Goal: Navigation & Orientation: Find specific page/section

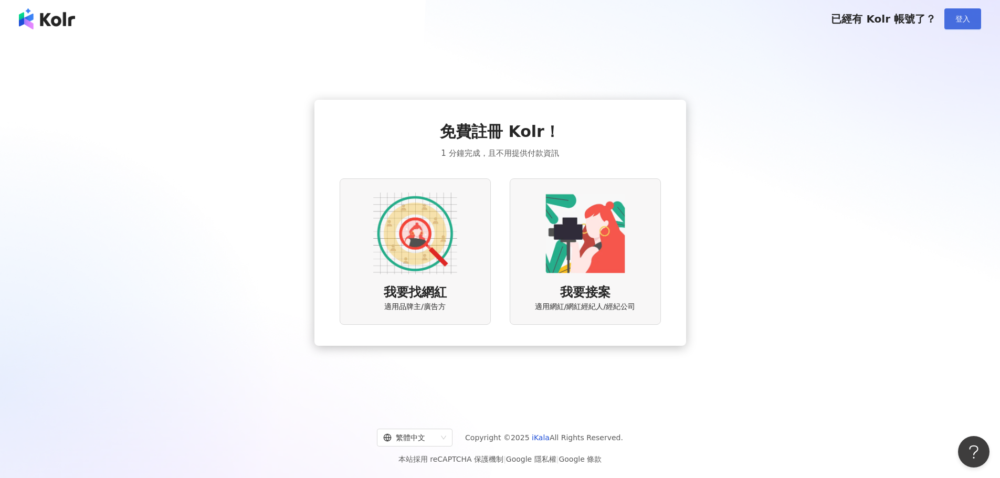
click at [953, 20] on button "登入" at bounding box center [962, 18] width 37 height 21
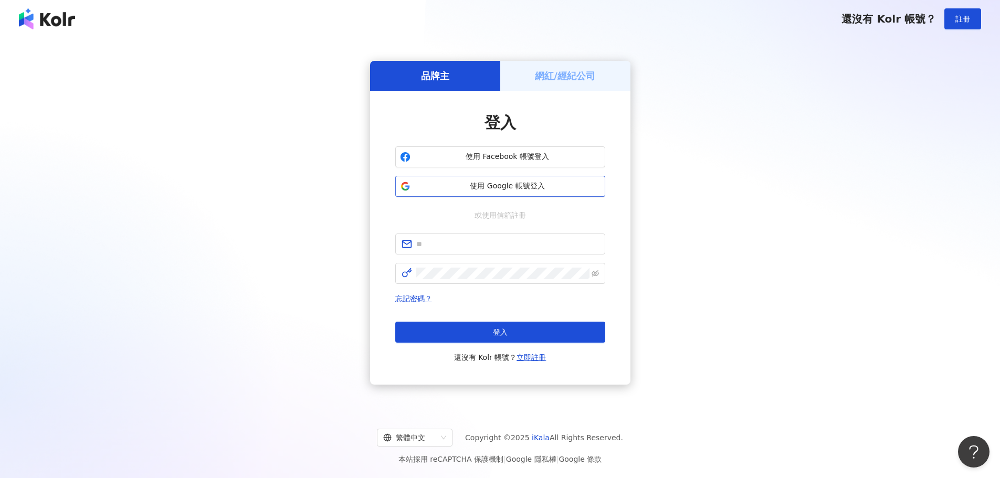
click at [499, 190] on span "使用 Google 帳號登入" at bounding box center [508, 186] width 186 height 10
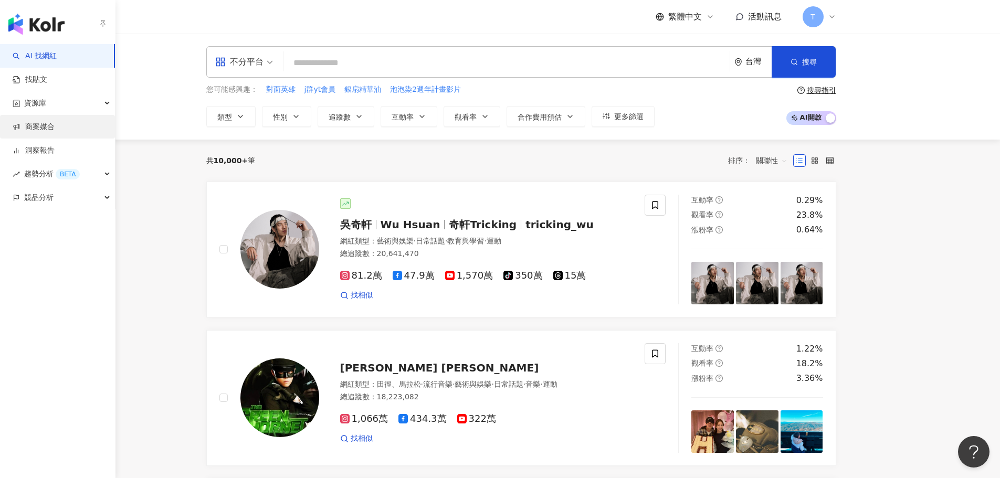
click at [55, 123] on link "商案媒合" at bounding box center [34, 127] width 42 height 10
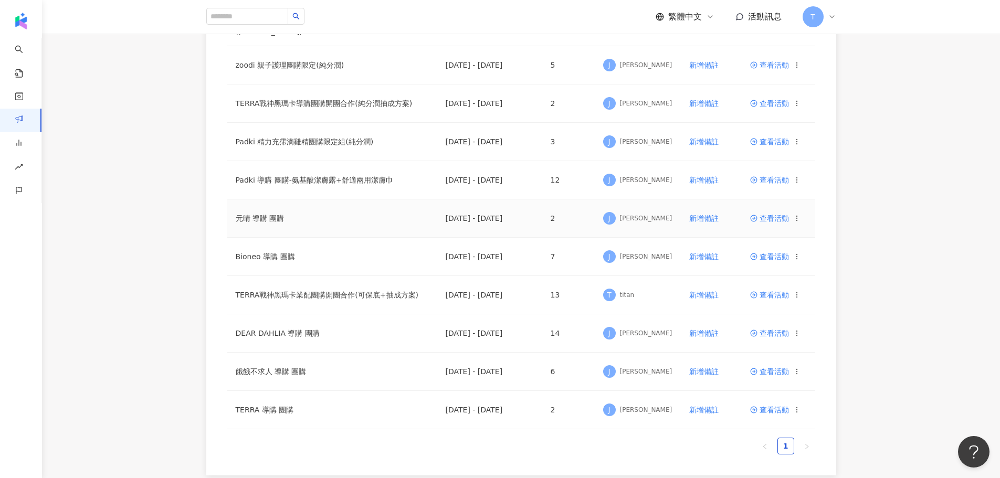
scroll to position [452, 0]
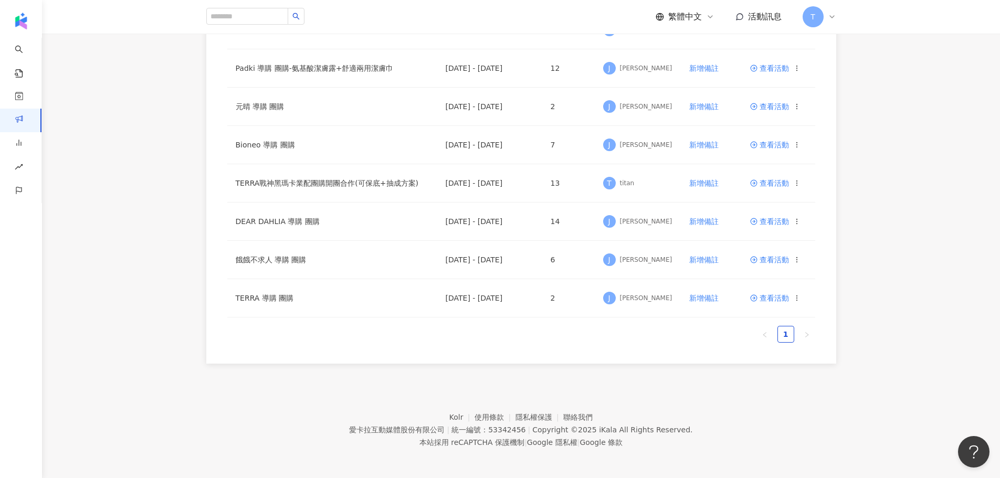
drag, startPoint x: 981, startPoint y: 371, endPoint x: 962, endPoint y: 371, distance: 19.4
click at [981, 371] on footer "Kolr 使用條款 隱私權保護 聯絡我們 愛卡拉互動媒體股份有限公司 | 統一編號：53342456 | Copyright © 2025 iKala All…" at bounding box center [521, 422] width 958 height 117
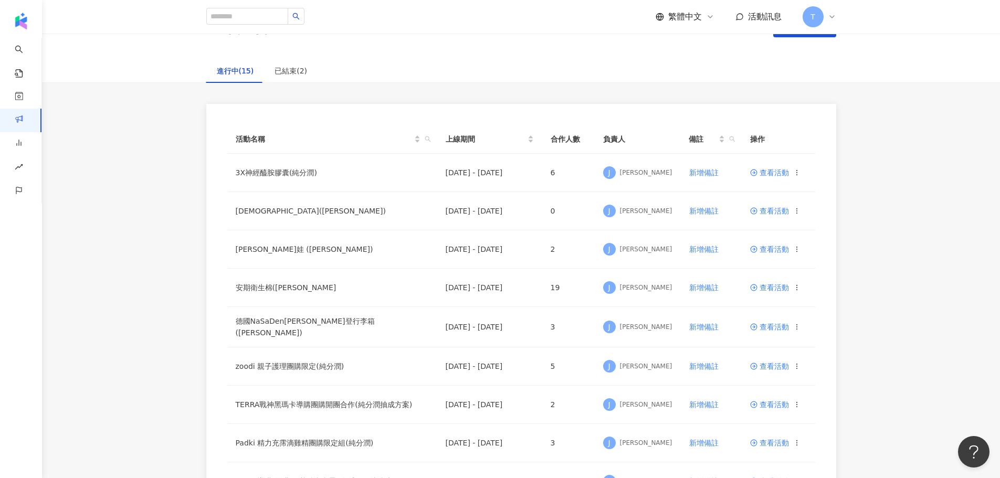
scroll to position [0, 0]
